Goal: Find specific page/section: Find specific page/section

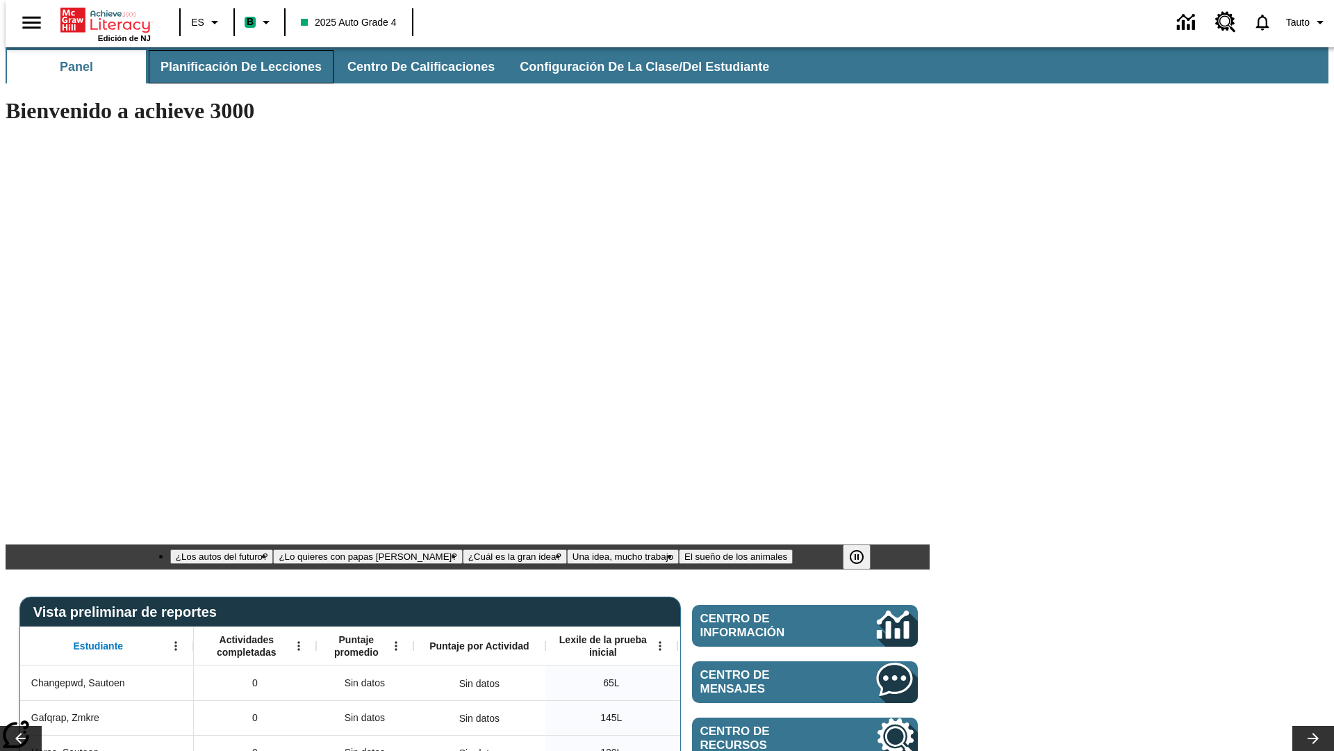
click at [233, 67] on span "Planificación de lecciones" at bounding box center [241, 67] width 161 height 16
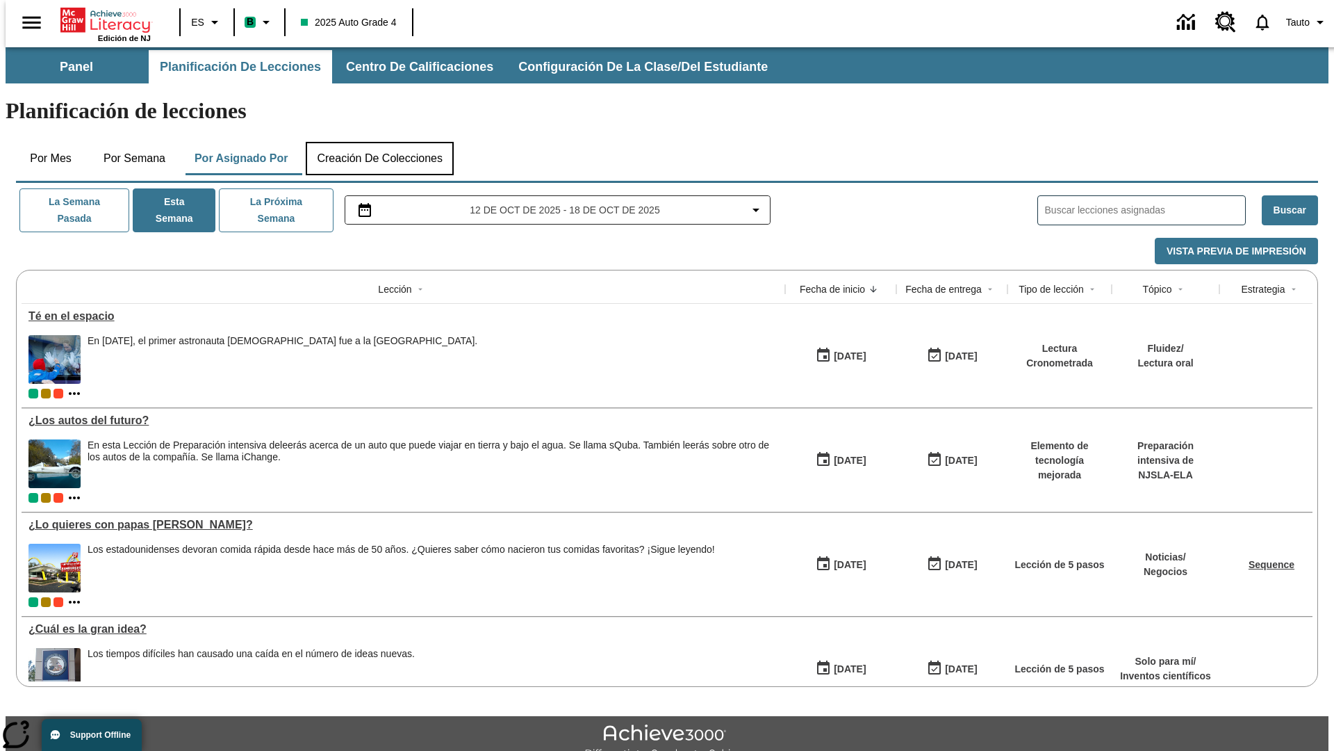
click at [379, 142] on button "Creación de colecciones" at bounding box center [380, 158] width 148 height 33
